Goal: Obtain resource: Download file/media

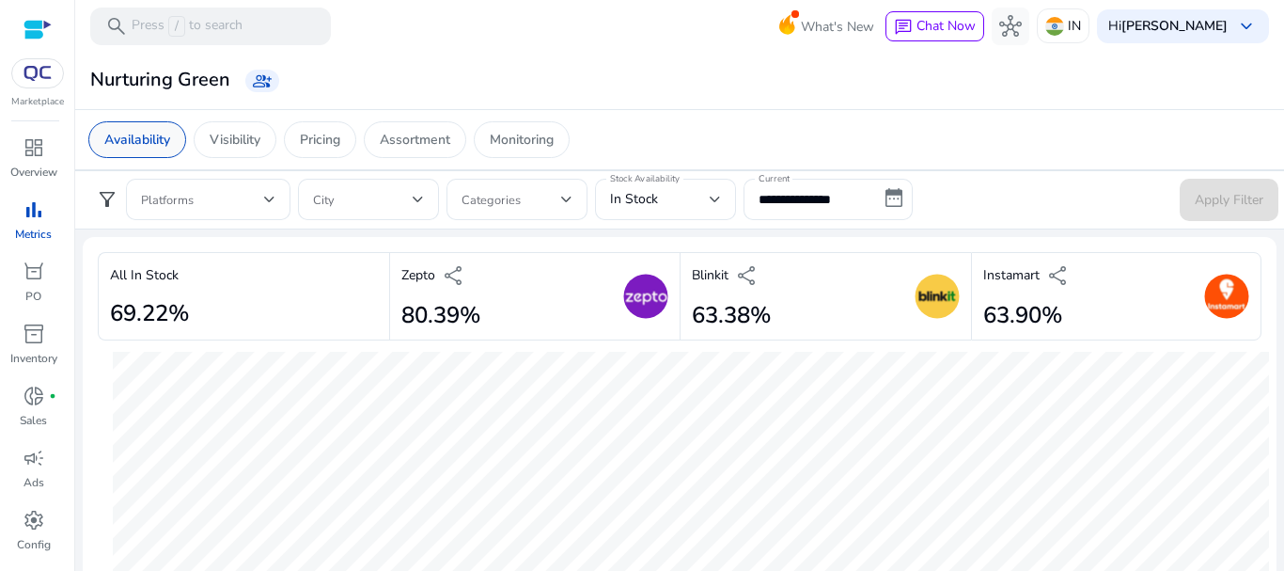
click at [144, 147] on p "Availability" at bounding box center [137, 140] width 66 height 20
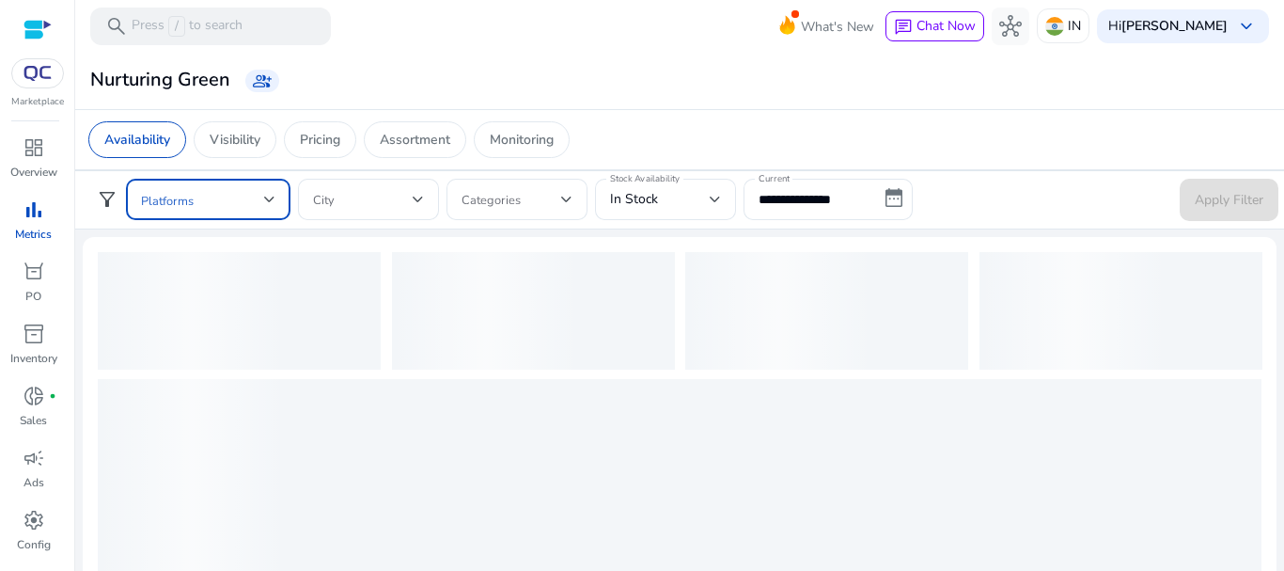
click at [259, 203] on span at bounding box center [202, 199] width 123 height 21
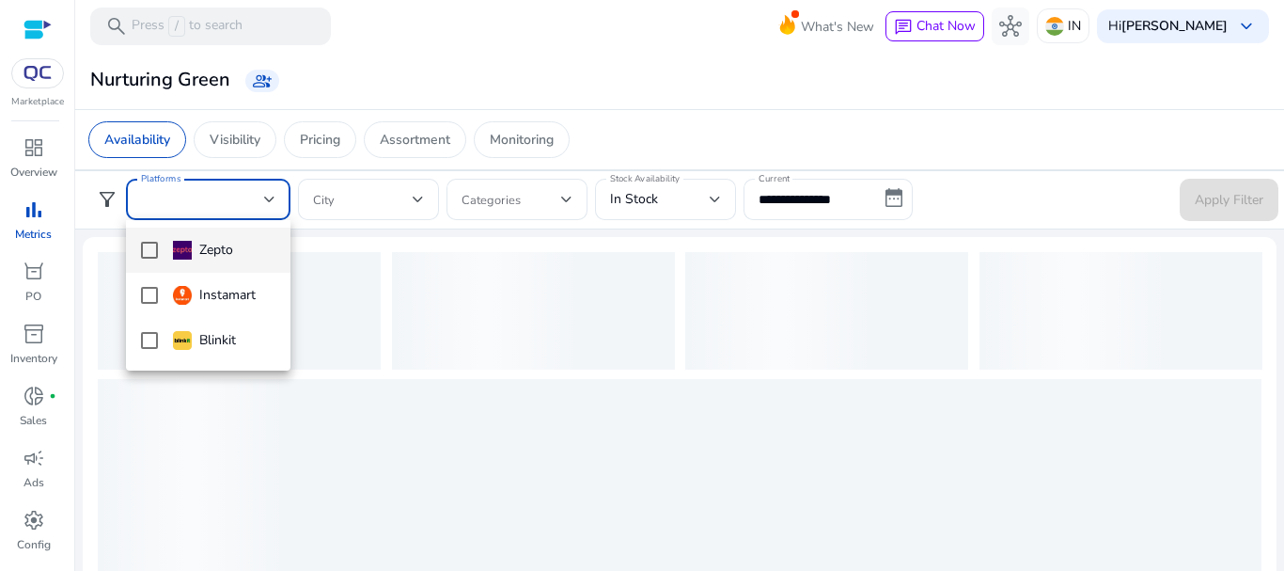
click at [244, 263] on mat-option "Zepto" at bounding box center [208, 249] width 164 height 45
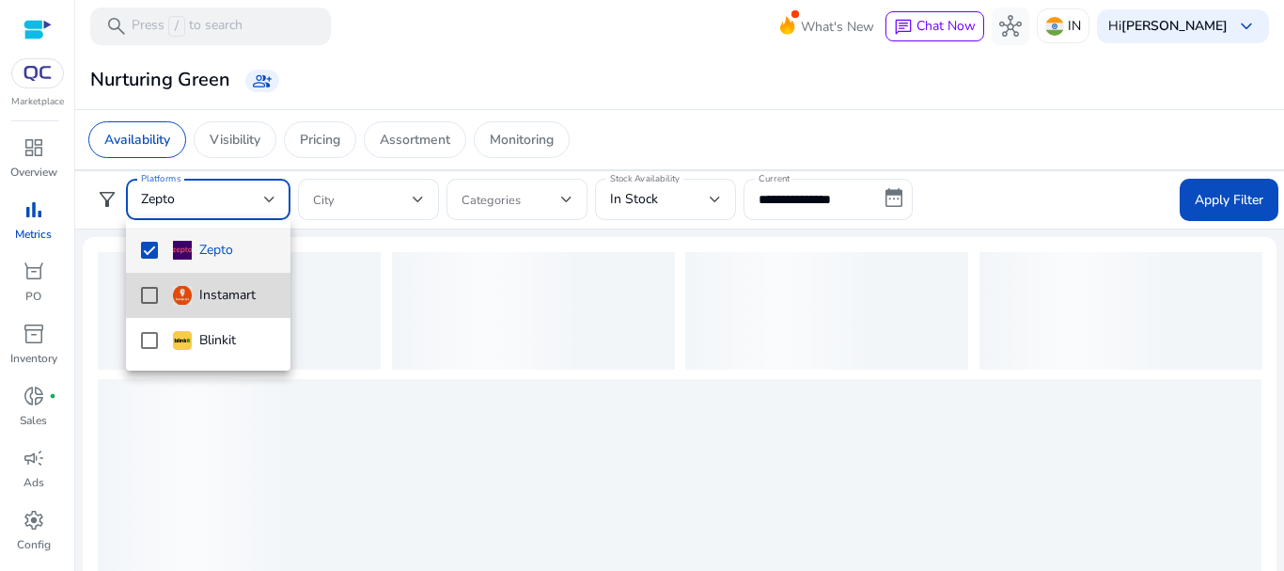
click at [209, 311] on mat-option "Instamart" at bounding box center [208, 295] width 164 height 45
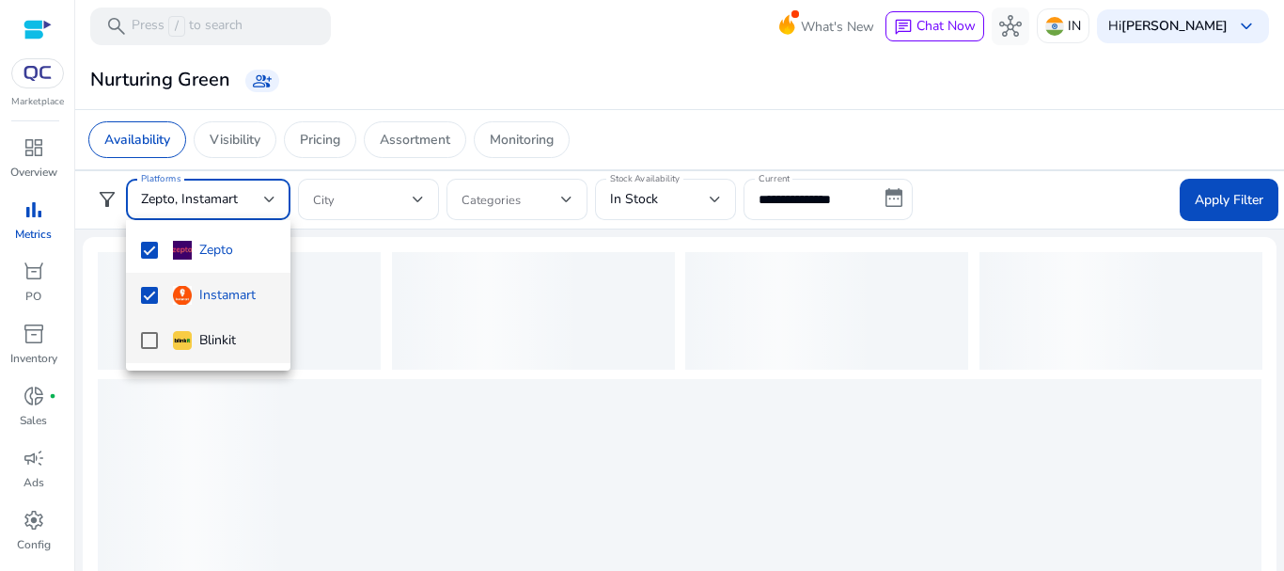
click at [211, 355] on mat-option "Blinkit" at bounding box center [208, 340] width 164 height 45
click at [712, 182] on div at bounding box center [642, 285] width 1284 height 571
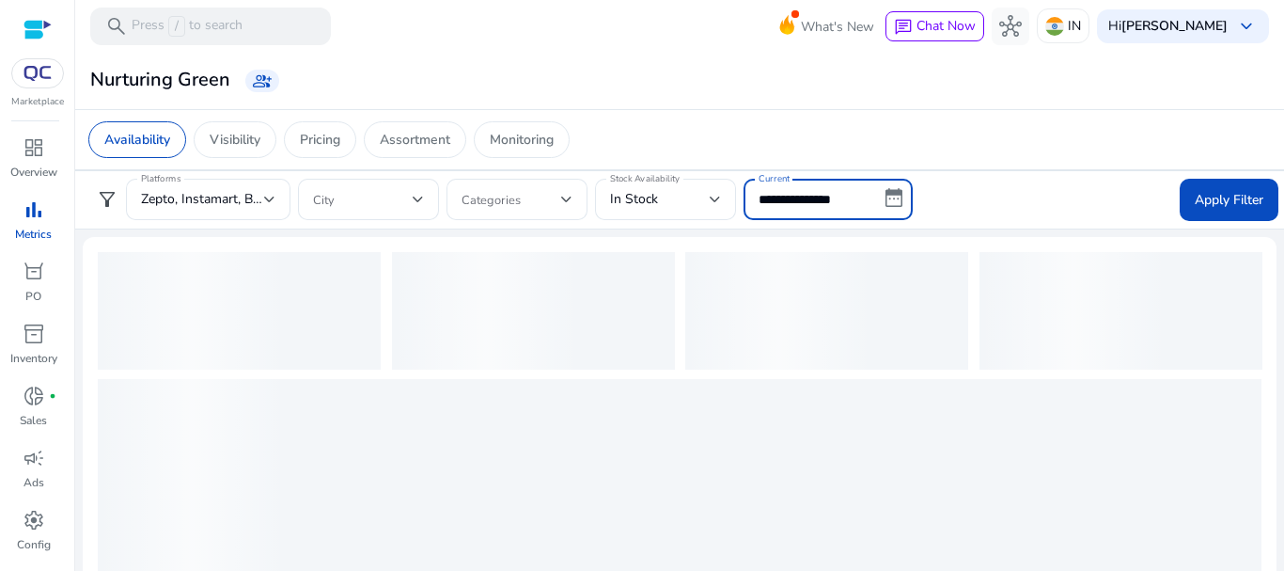
click at [887, 200] on input "**********" at bounding box center [827, 199] width 169 height 41
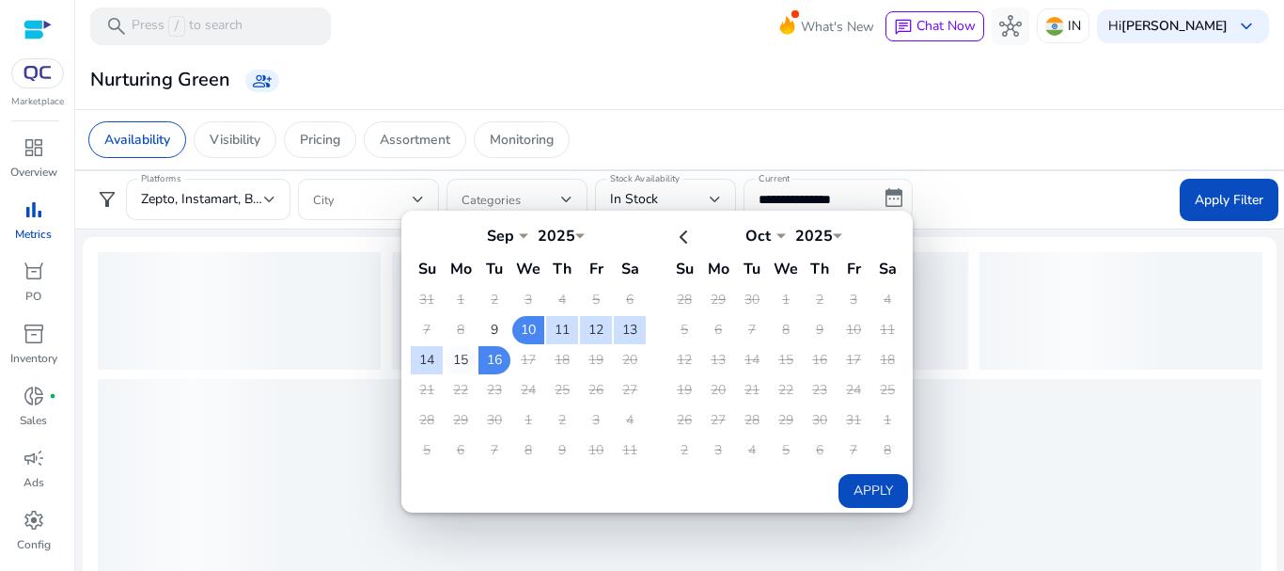
click at [460, 364] on td "15" at bounding box center [461, 360] width 32 height 28
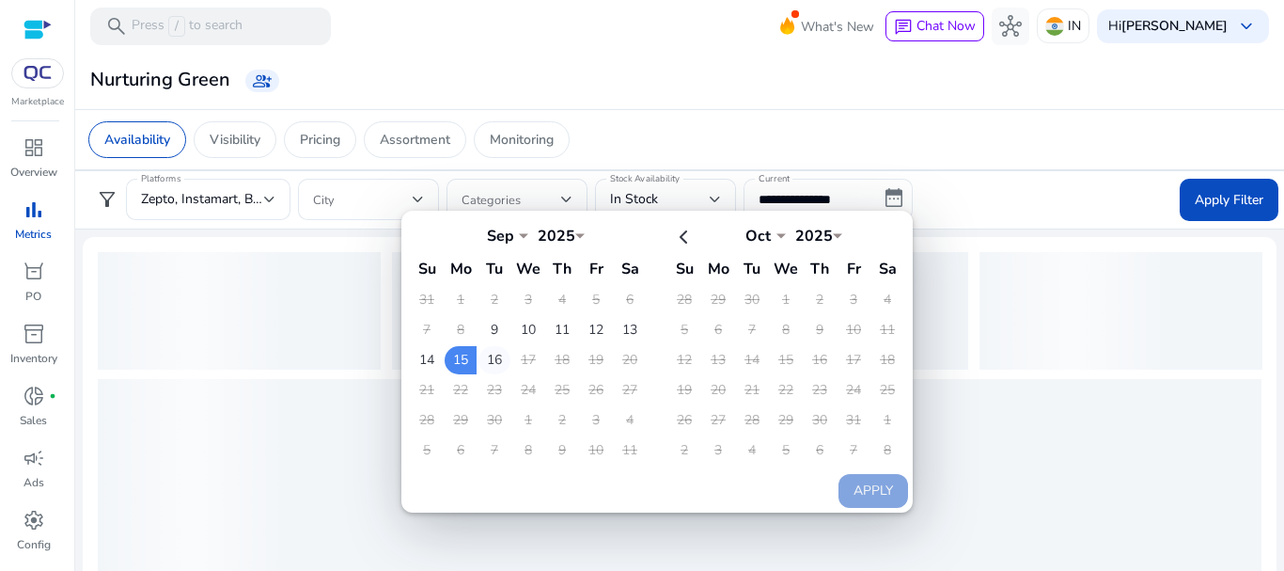
click at [493, 364] on td "16" at bounding box center [494, 360] width 32 height 28
click at [890, 503] on button "Apply" at bounding box center [873, 491] width 70 height 34
type input "**********"
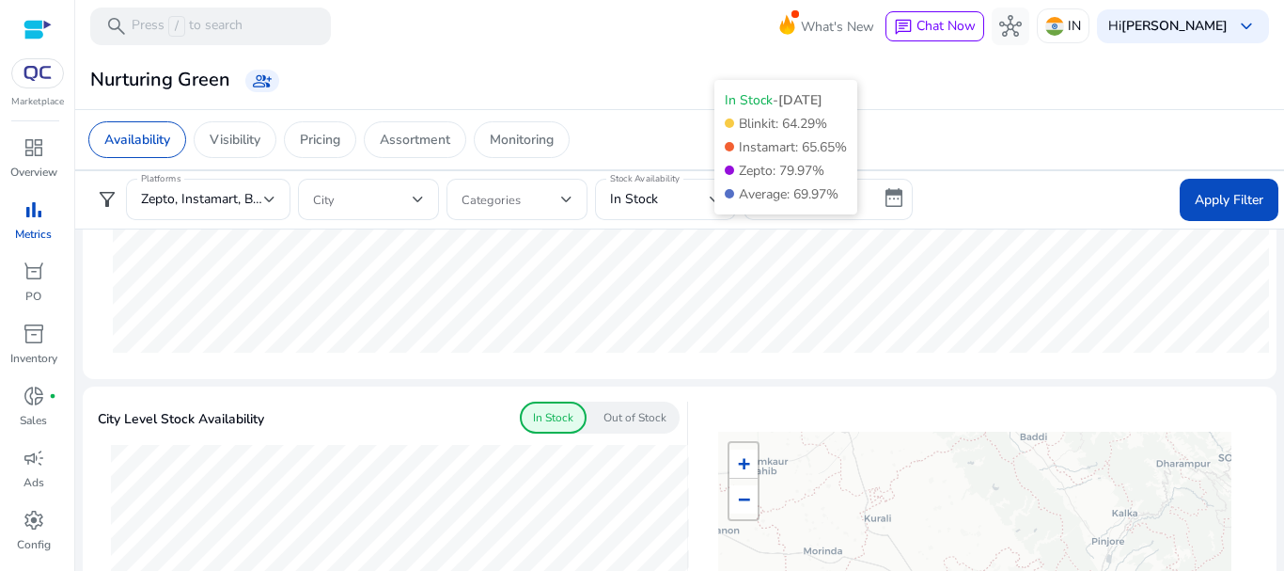
scroll to position [505, 0]
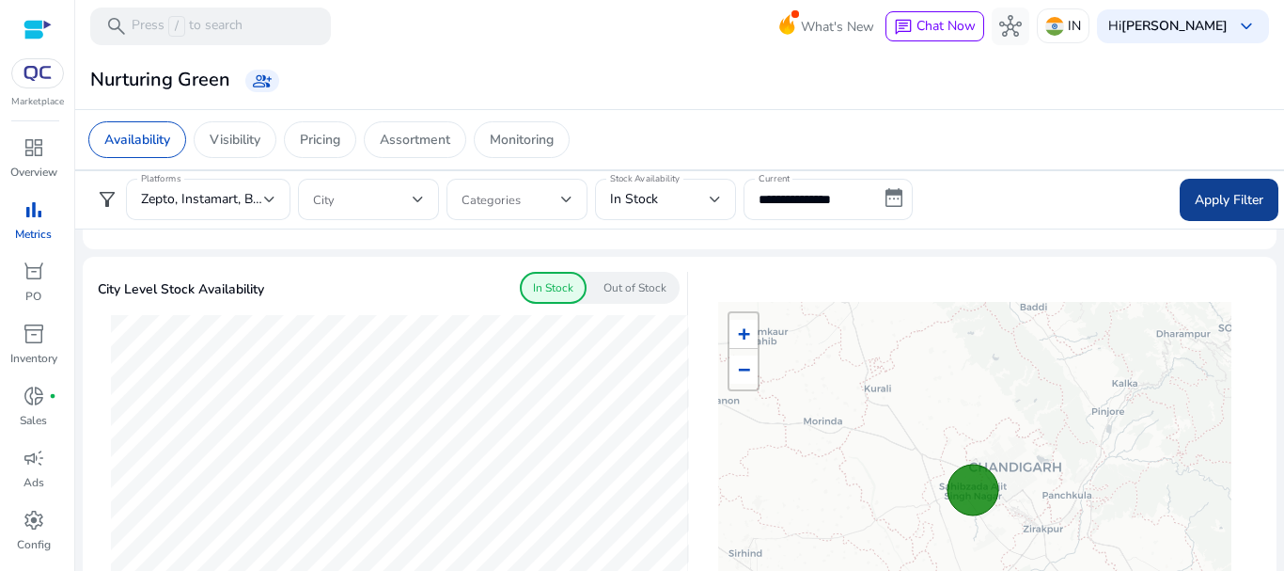
click at [1182, 195] on span at bounding box center [1229, 199] width 99 height 45
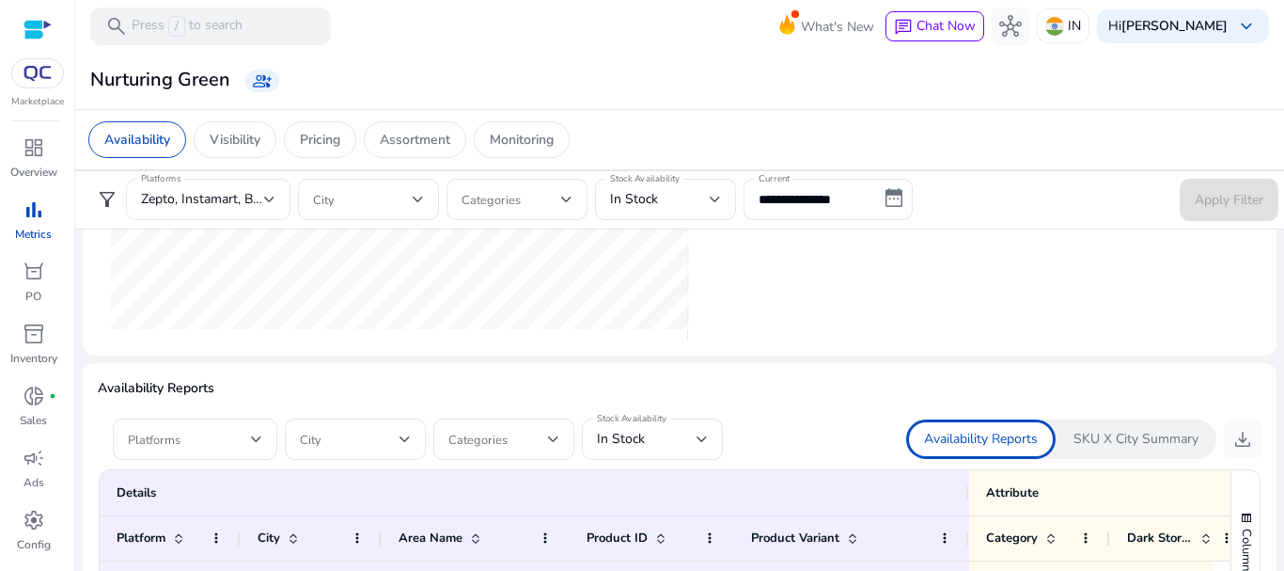
scroll to position [946, 0]
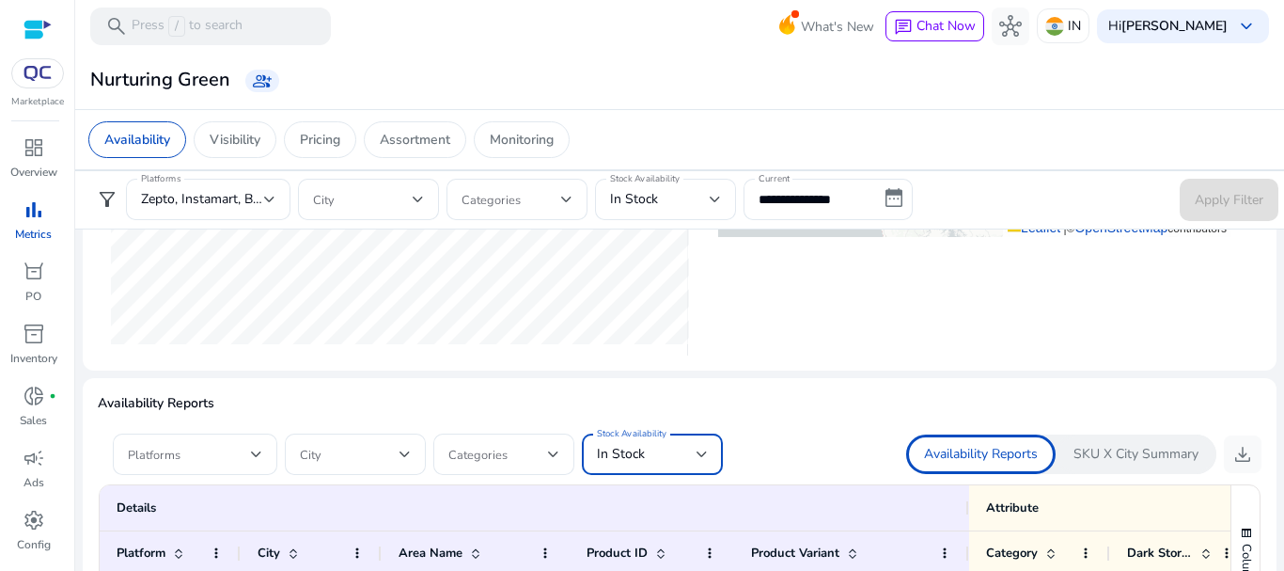
click at [667, 456] on div "In Stock" at bounding box center [647, 454] width 100 height 21
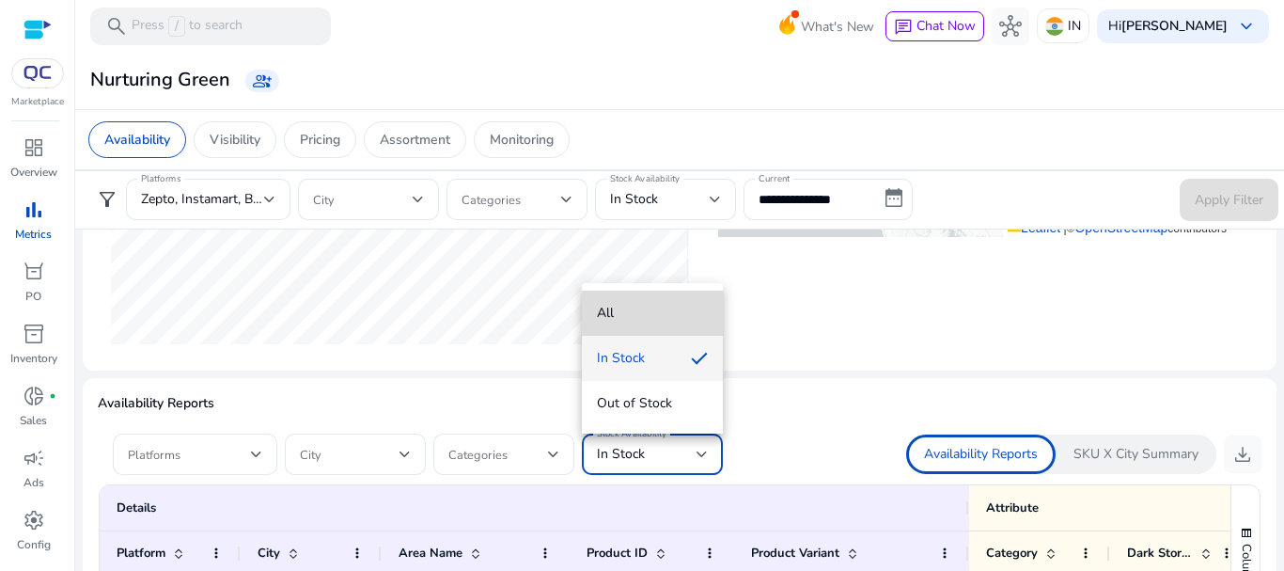
click at [659, 312] on span "All" at bounding box center [652, 313] width 111 height 21
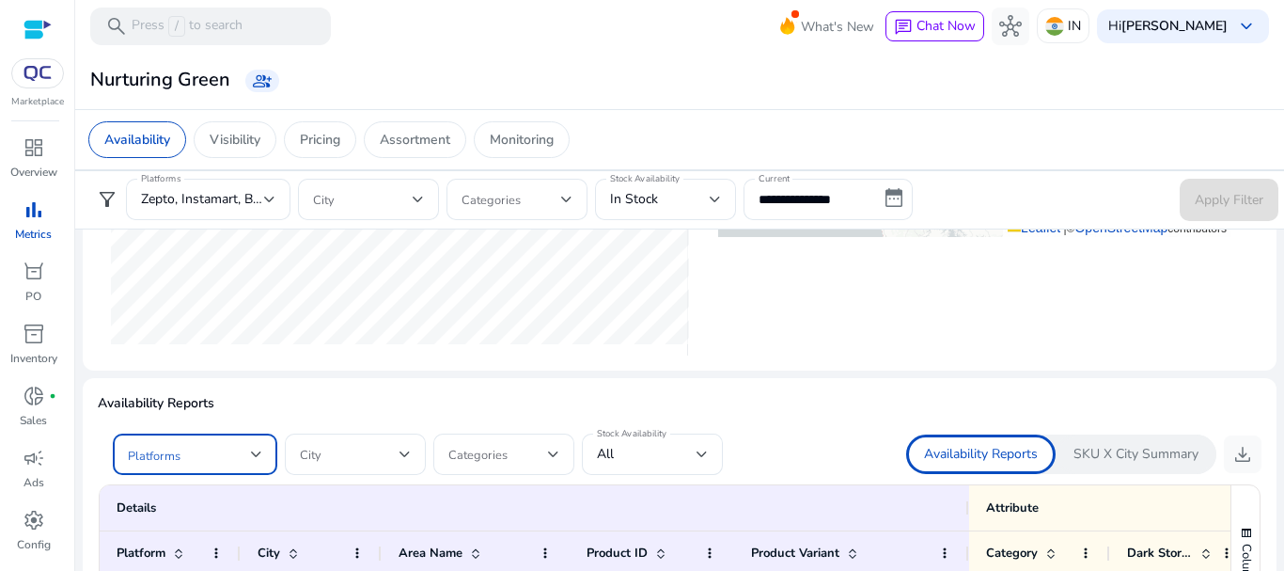
click at [242, 454] on span at bounding box center [189, 454] width 123 height 21
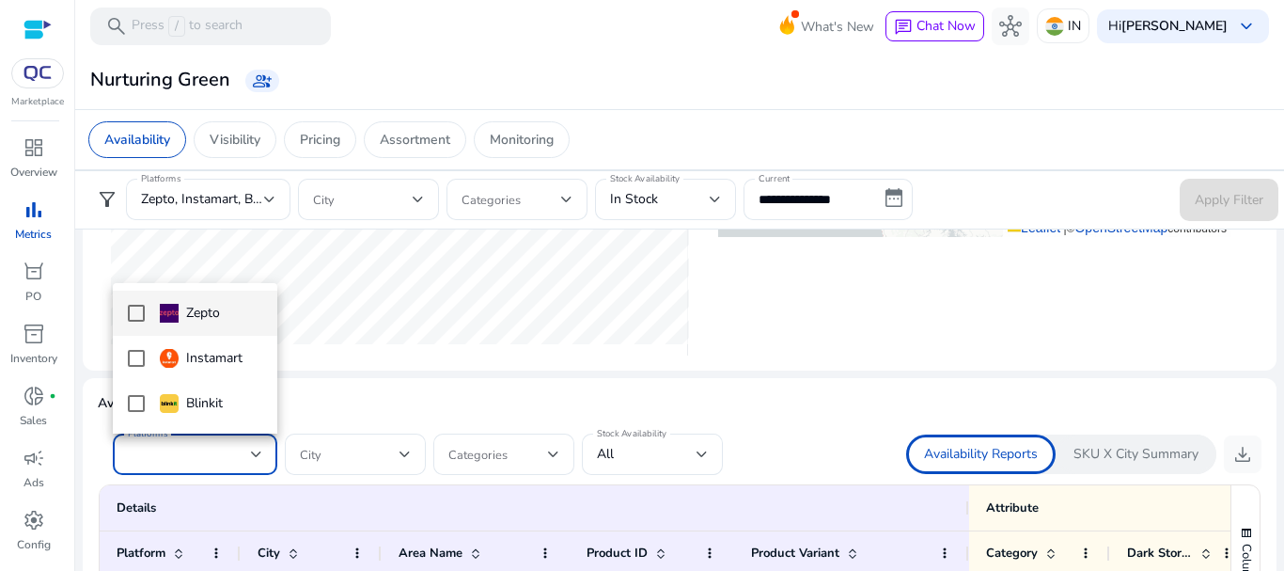
click at [177, 307] on img at bounding box center [169, 313] width 19 height 19
click at [179, 344] on mat-option "Instamart" at bounding box center [195, 358] width 164 height 45
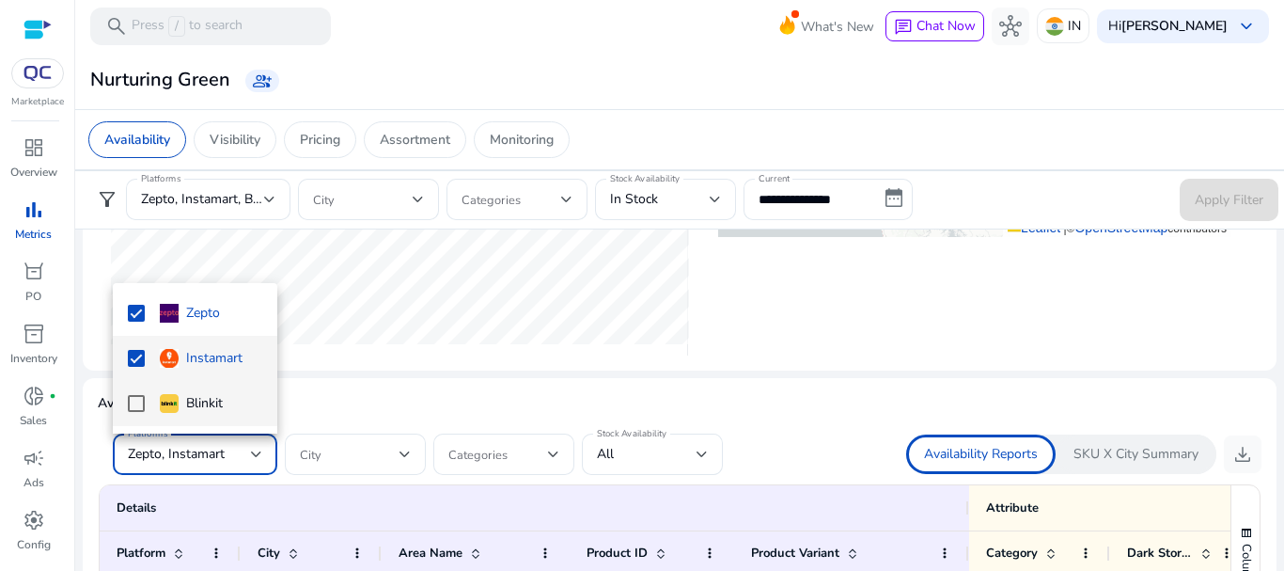
click at [197, 399] on div "Blinkit" at bounding box center [191, 403] width 63 height 21
click at [832, 407] on div at bounding box center [642, 285] width 1284 height 571
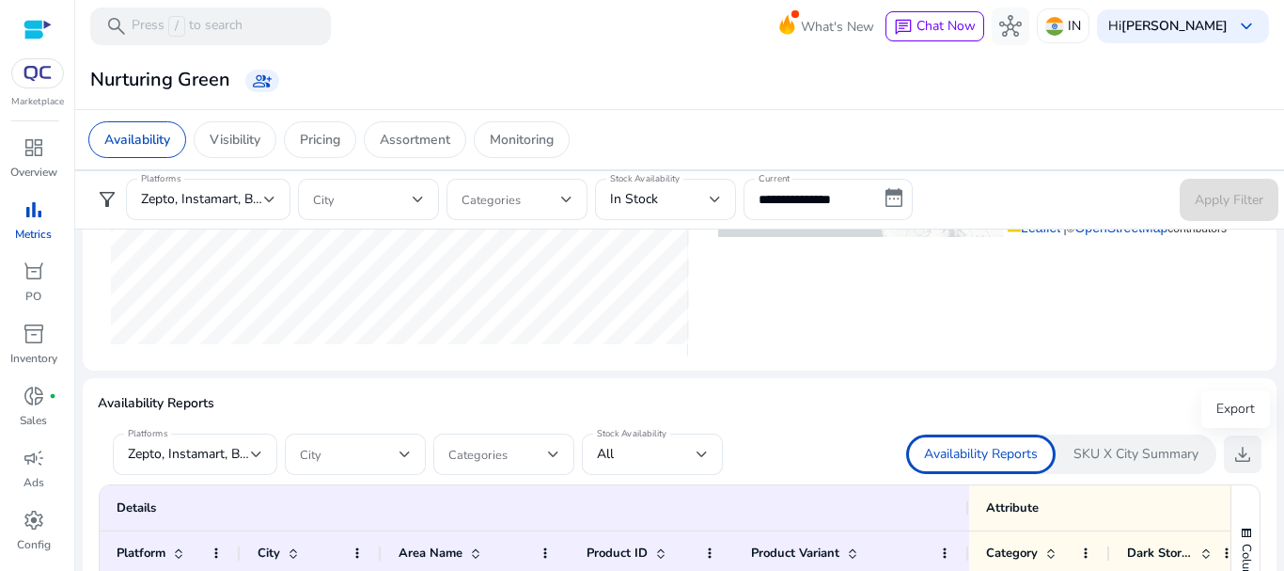
click at [1234, 452] on span "download" at bounding box center [1242, 454] width 23 height 23
